Goal: Navigation & Orientation: Find specific page/section

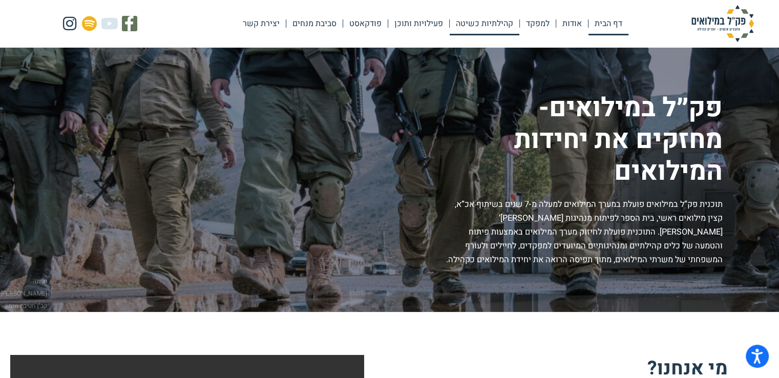
click at [502, 21] on link "קהילתיות כשיטה" at bounding box center [485, 24] width 70 height 24
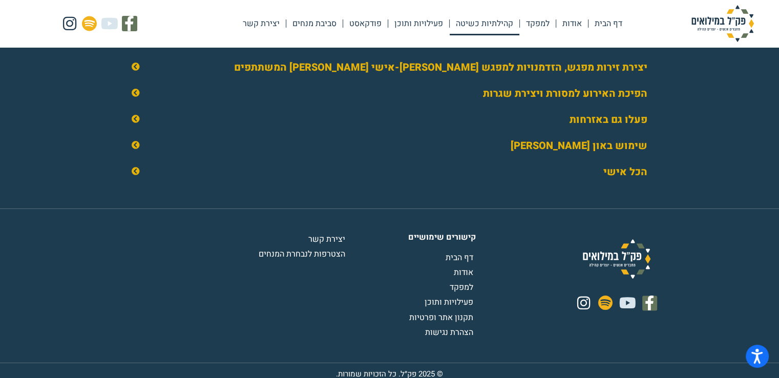
scroll to position [1633, 0]
click at [451, 309] on span "פעילויות ותוכן" at bounding box center [450, 303] width 51 height 12
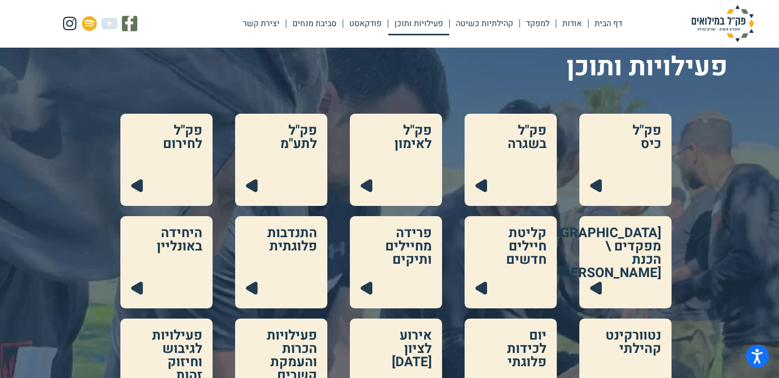
scroll to position [102, 0]
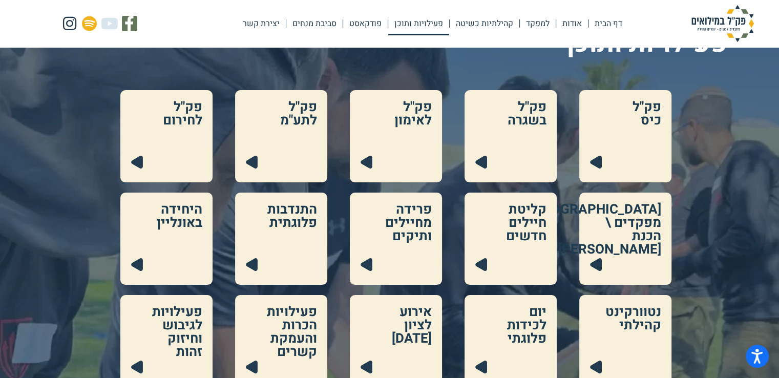
click at [277, 133] on link at bounding box center [281, 136] width 92 height 92
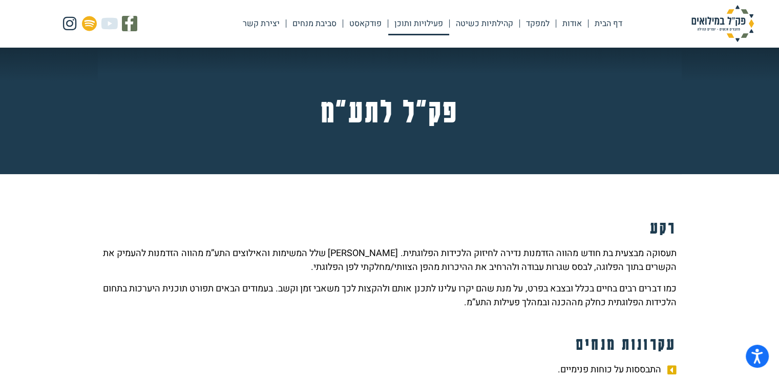
click at [426, 20] on link "פעילויות ותוכן" at bounding box center [418, 24] width 61 height 24
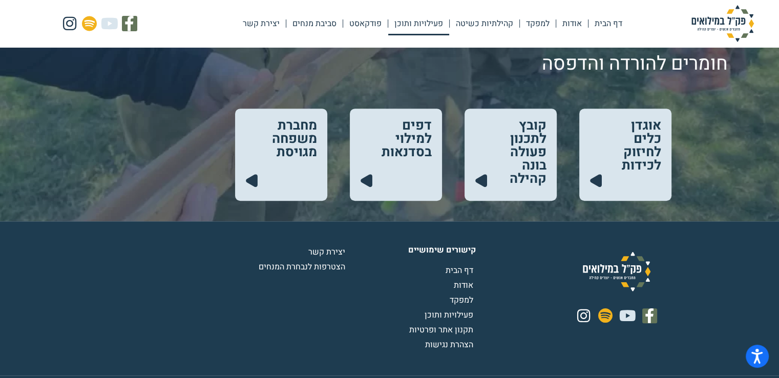
scroll to position [574, 0]
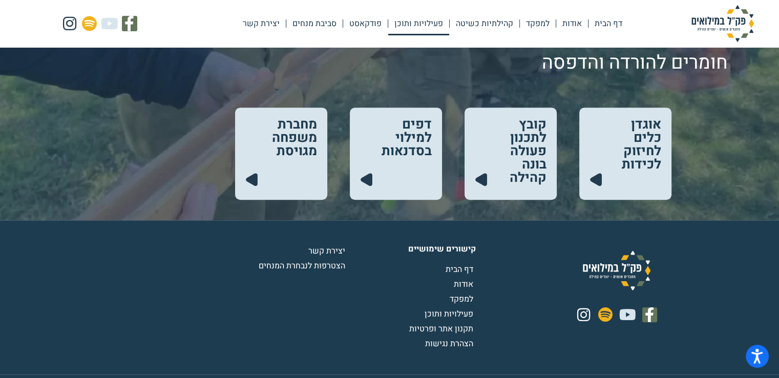
click at [645, 138] on link at bounding box center [625, 154] width 92 height 92
click at [596, 181] on link at bounding box center [625, 154] width 92 height 92
click at [373, 177] on link at bounding box center [396, 154] width 92 height 92
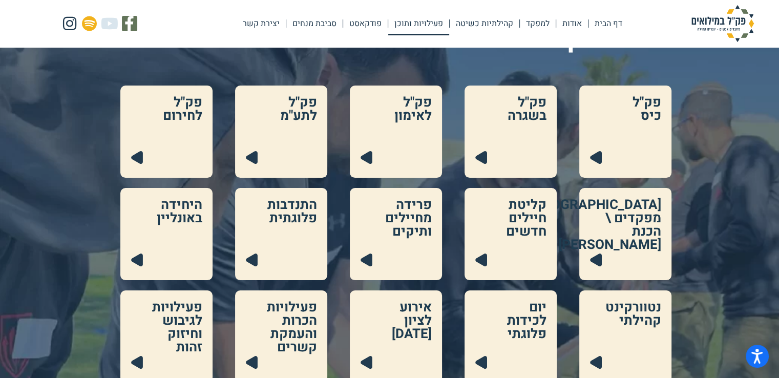
scroll to position [131, 0]
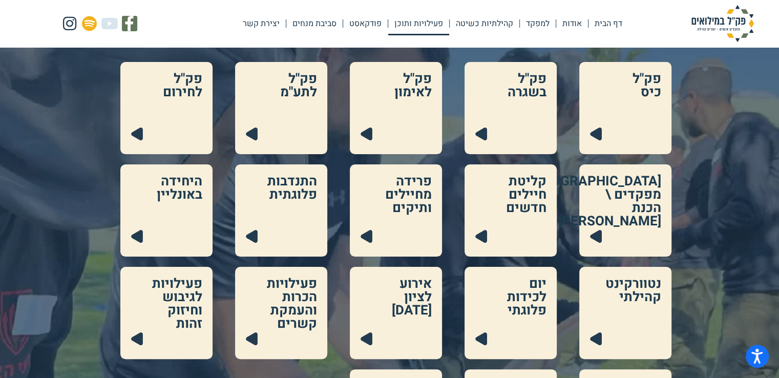
click at [512, 103] on link at bounding box center [511, 108] width 92 height 92
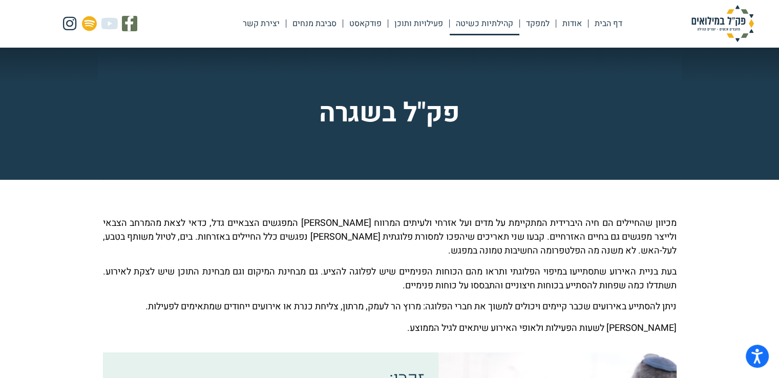
click at [479, 23] on link "קהילתיות כשיטה" at bounding box center [485, 24] width 70 height 24
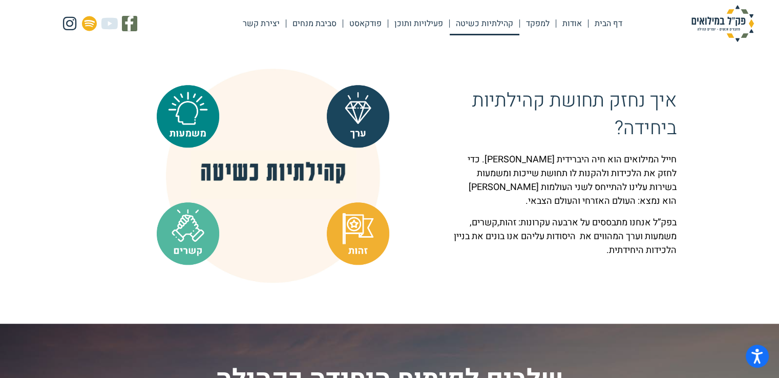
scroll to position [754, 0]
